Goal: Navigation & Orientation: Understand site structure

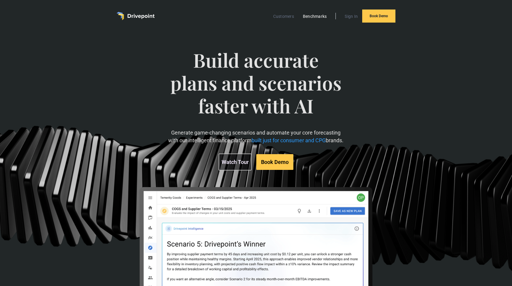
click at [310, 19] on link "Benchmarks" at bounding box center [315, 16] width 30 height 8
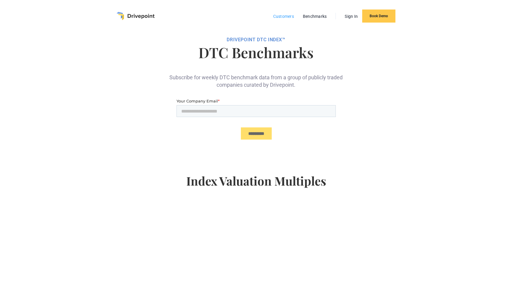
click at [283, 14] on link "Customers" at bounding box center [283, 16] width 27 height 8
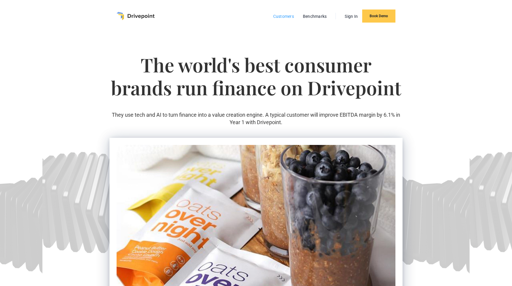
click at [281, 17] on link "Customers" at bounding box center [283, 16] width 27 height 8
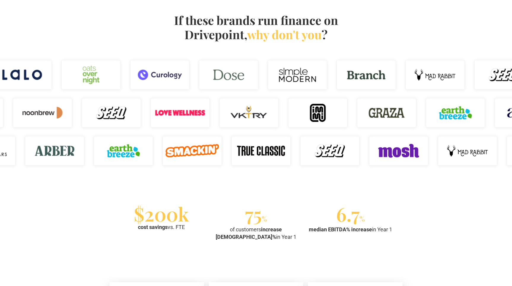
scroll to position [391, 0]
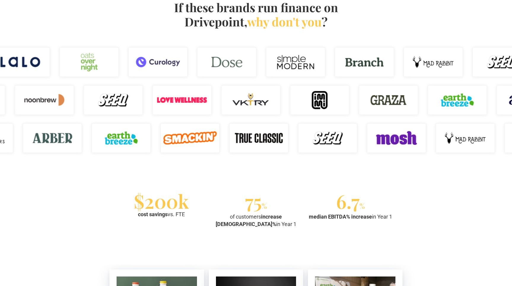
click at [53, 99] on img at bounding box center [44, 100] width 59 height 30
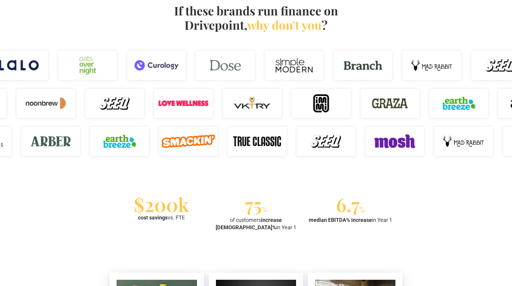
scroll to position [387, 0]
